Goal: Task Accomplishment & Management: Manage account settings

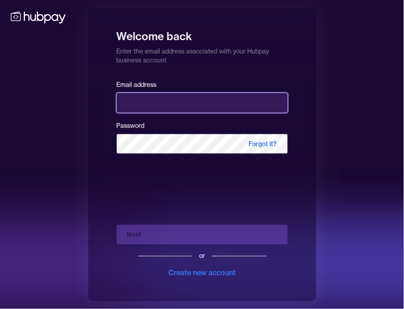
click at [153, 95] on input "email" at bounding box center [202, 103] width 171 height 20
type input "**********"
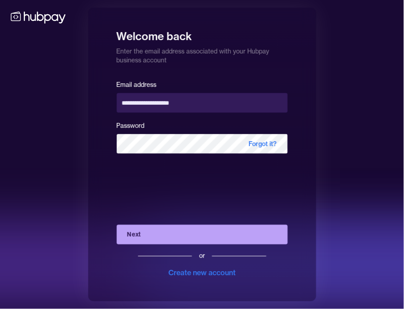
click at [197, 239] on button "Next" at bounding box center [202, 235] width 171 height 20
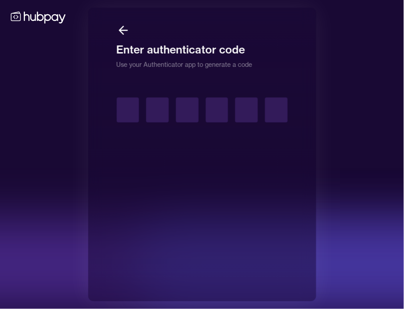
type input "*"
